Goal: Information Seeking & Learning: Learn about a topic

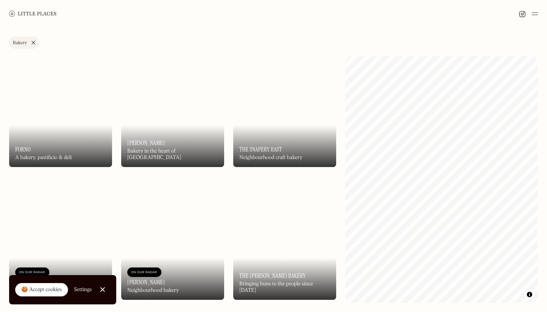
scroll to position [584, 0]
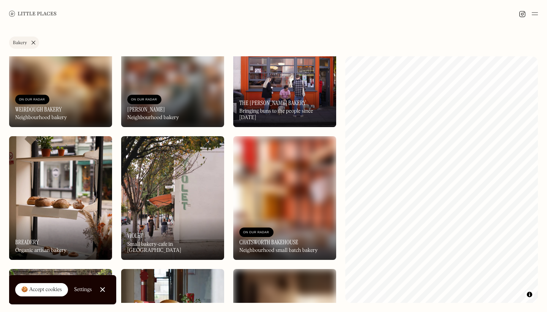
click at [155, 80] on img at bounding box center [172, 64] width 103 height 123
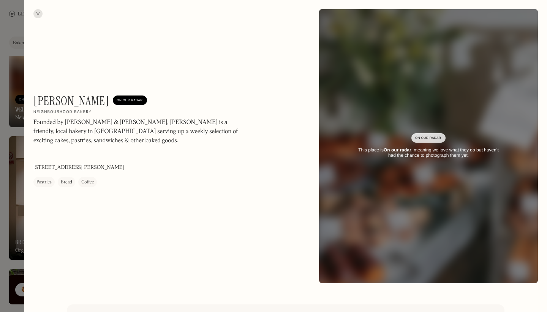
click at [36, 12] on div at bounding box center [37, 13] width 9 height 9
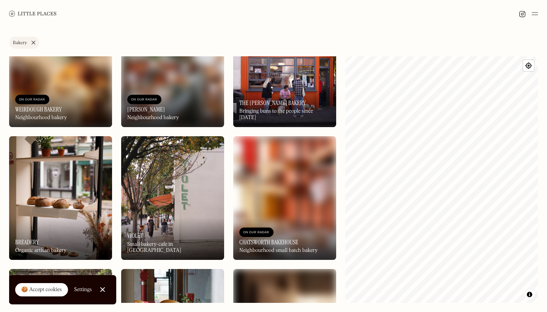
click at [179, 214] on img at bounding box center [172, 197] width 103 height 123
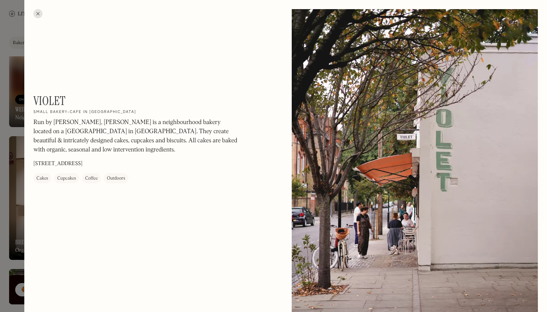
click at [62, 97] on h1 "Violet" at bounding box center [49, 100] width 32 height 14
click at [36, 13] on div at bounding box center [37, 13] width 9 height 9
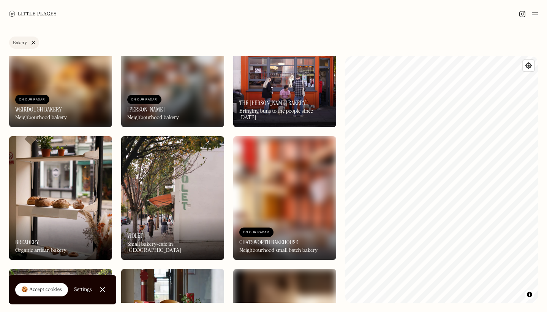
scroll to position [872, 0]
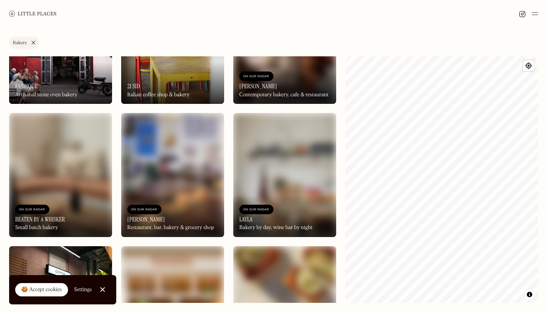
click at [33, 41] on link "Bakery" at bounding box center [24, 42] width 30 height 12
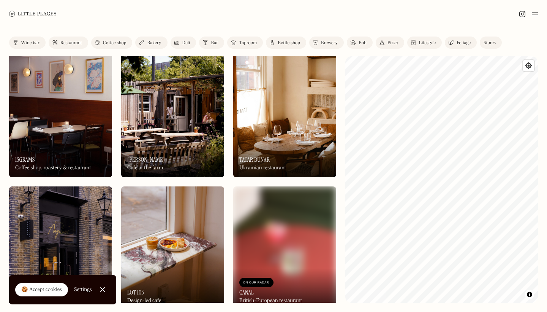
scroll to position [267, 0]
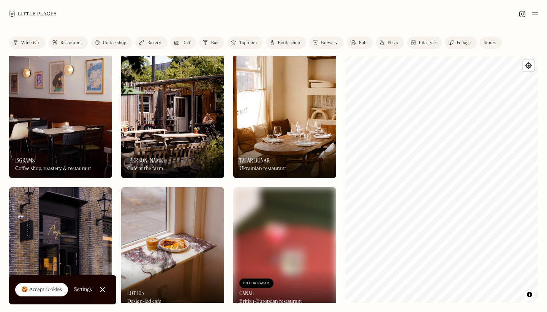
click at [189, 102] on img at bounding box center [172, 115] width 103 height 123
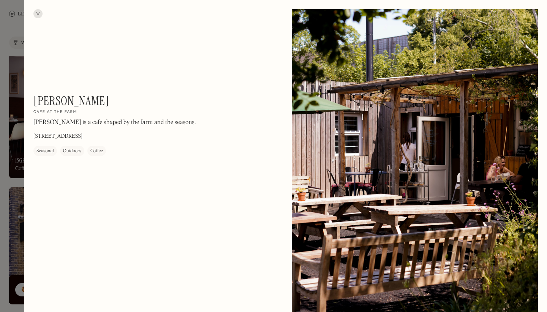
click at [36, 13] on div at bounding box center [37, 13] width 9 height 9
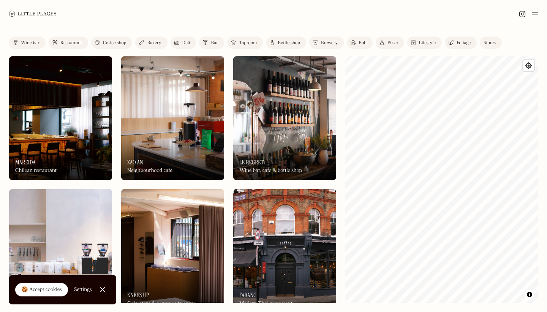
click at [433, 44] on div "Lifestyle" at bounding box center [427, 43] width 17 height 5
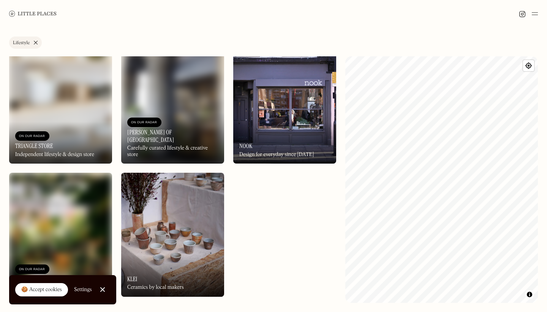
scroll to position [149, 0]
click at [37, 44] on link "Lifestyle" at bounding box center [25, 42] width 33 height 12
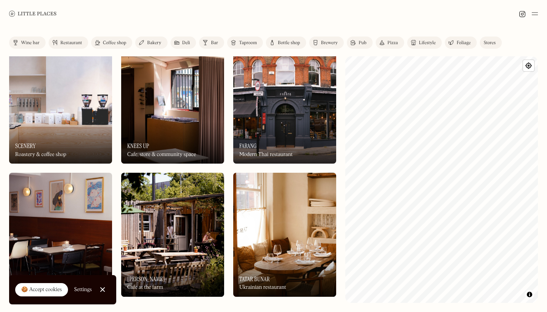
click at [53, 290] on div "🍪 Accept cookies" at bounding box center [41, 290] width 41 height 8
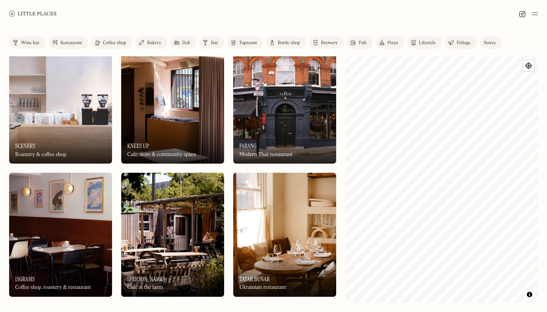
click at [178, 38] on link "Deli" at bounding box center [184, 42] width 26 height 12
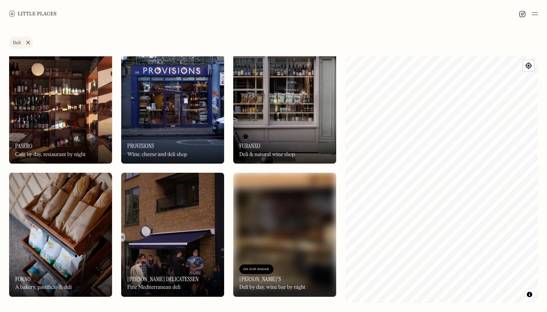
scroll to position [416, 0]
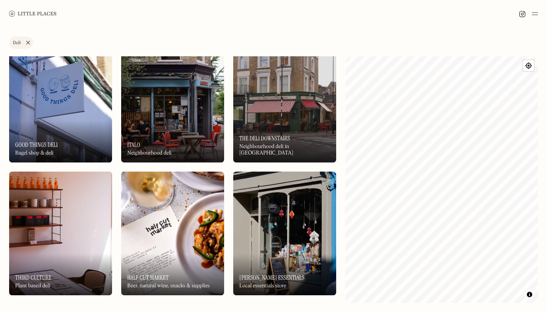
click at [89, 83] on img at bounding box center [60, 100] width 103 height 123
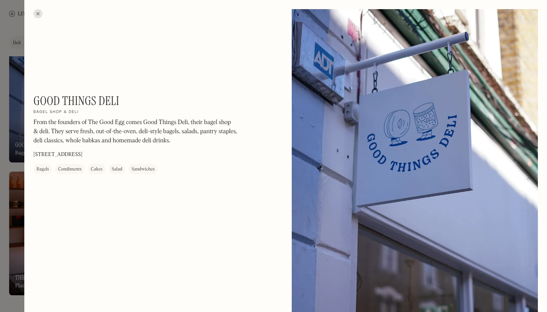
click at [141, 169] on div "Sandwiches" at bounding box center [142, 169] width 23 height 8
click at [35, 16] on div at bounding box center [37, 13] width 9 height 9
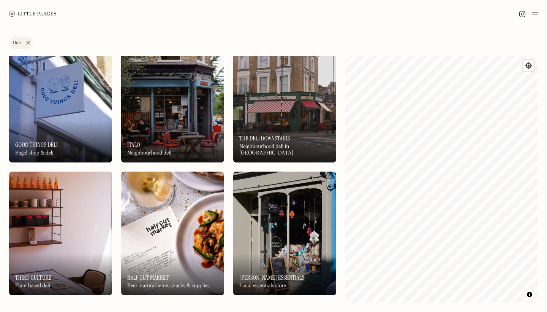
click at [28, 43] on link "Deli" at bounding box center [21, 42] width 24 height 12
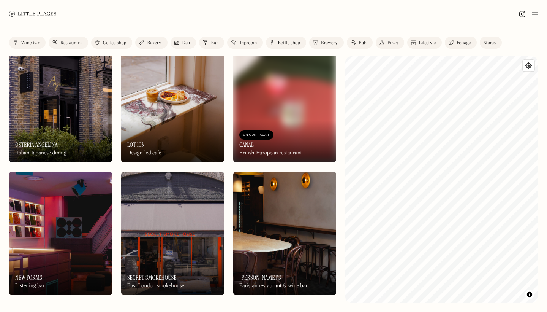
scroll to position [626, 0]
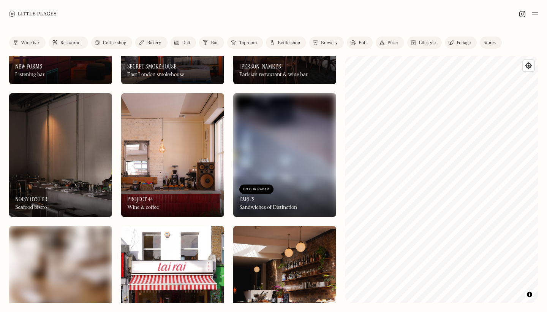
click at [197, 114] on img at bounding box center [172, 154] width 103 height 123
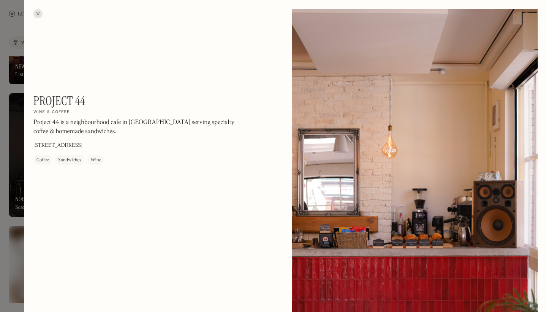
click at [60, 96] on h1 "Project 44" at bounding box center [59, 100] width 52 height 14
